Goal: Information Seeking & Learning: Learn about a topic

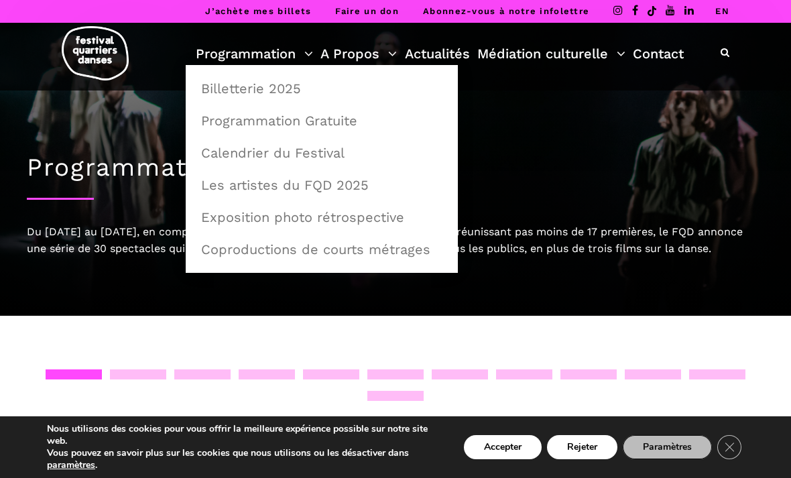
click at [273, 57] on link "Programmation" at bounding box center [254, 53] width 117 height 23
click at [332, 125] on link "Programmation Gratuite" at bounding box center [321, 120] width 257 height 31
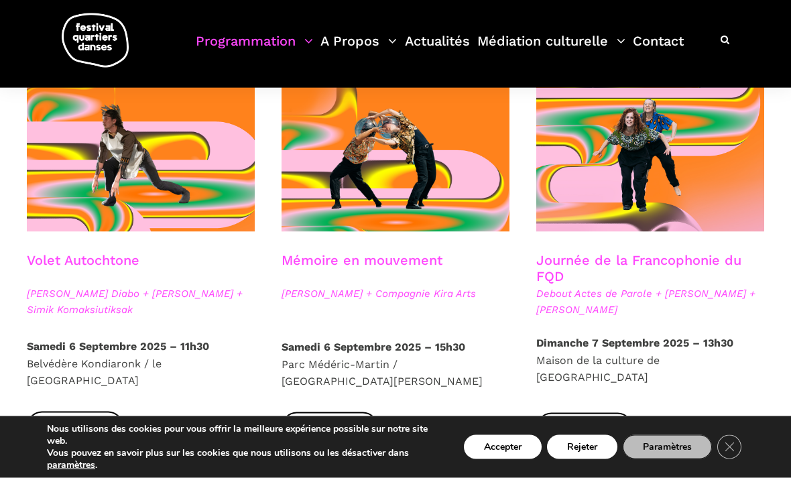
scroll to position [711, 0]
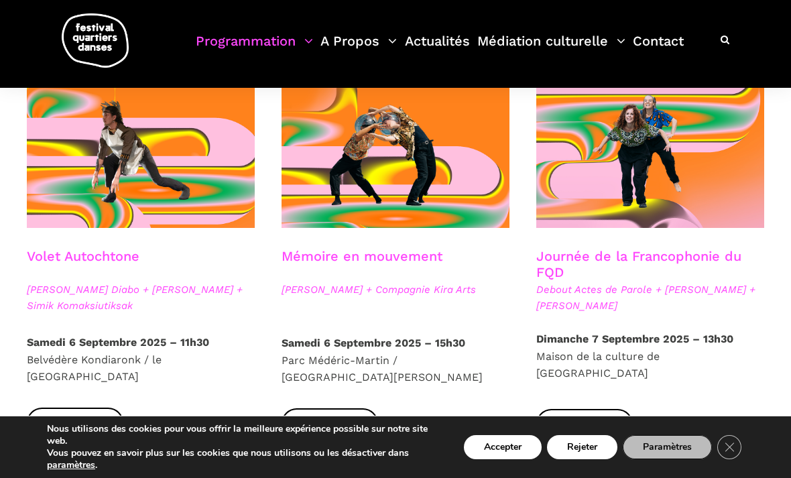
click at [96, 416] on span "Plus d'infos" at bounding box center [75, 423] width 67 height 14
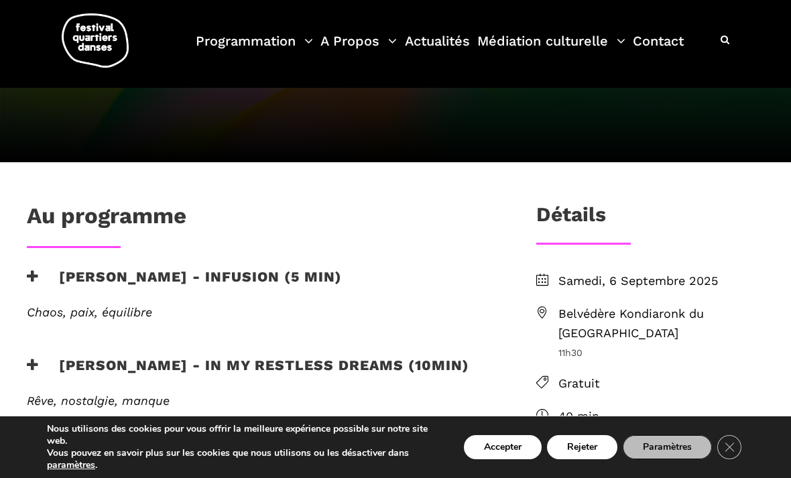
scroll to position [280, 0]
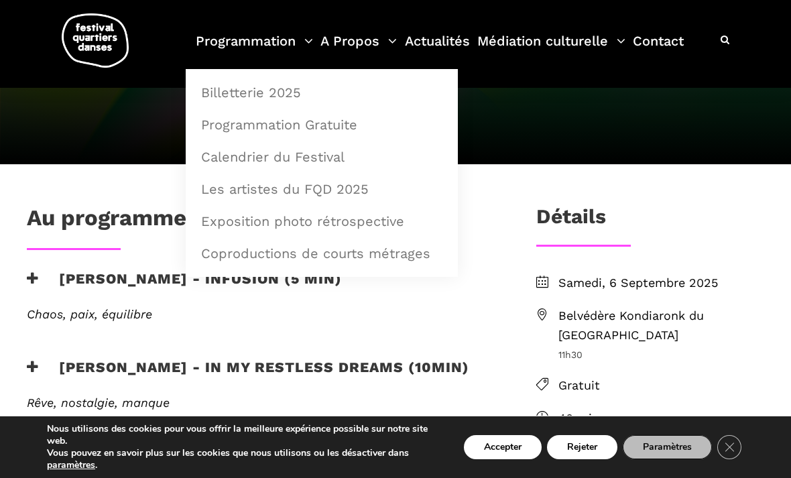
click at [284, 34] on link "Programmation" at bounding box center [254, 49] width 117 height 40
click at [359, 118] on link "Programmation Gratuite" at bounding box center [321, 124] width 257 height 31
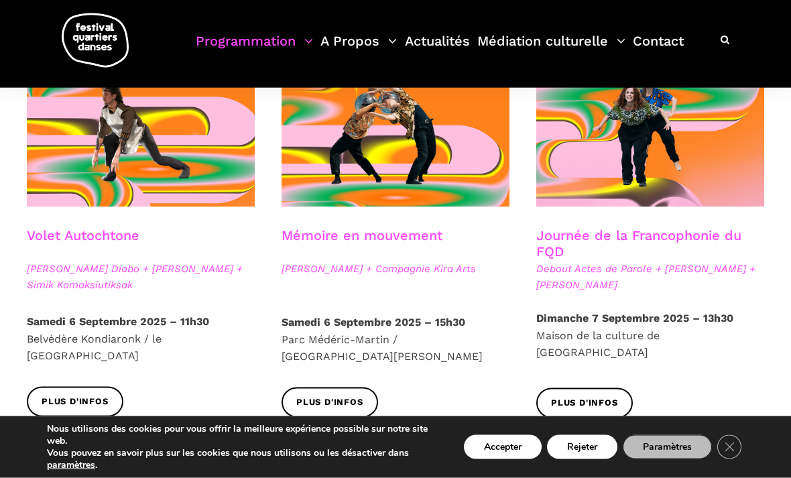
scroll to position [732, 0]
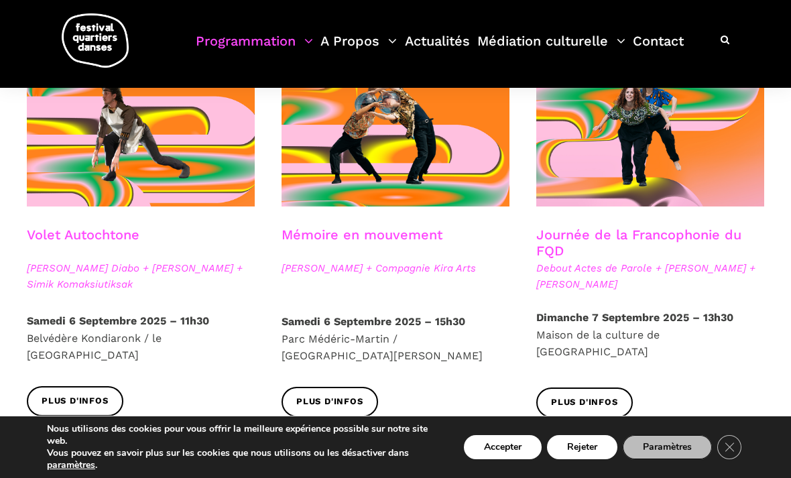
click at [343, 395] on span "Plus d'infos" at bounding box center [329, 402] width 67 height 14
